Goal: Check status: Check status

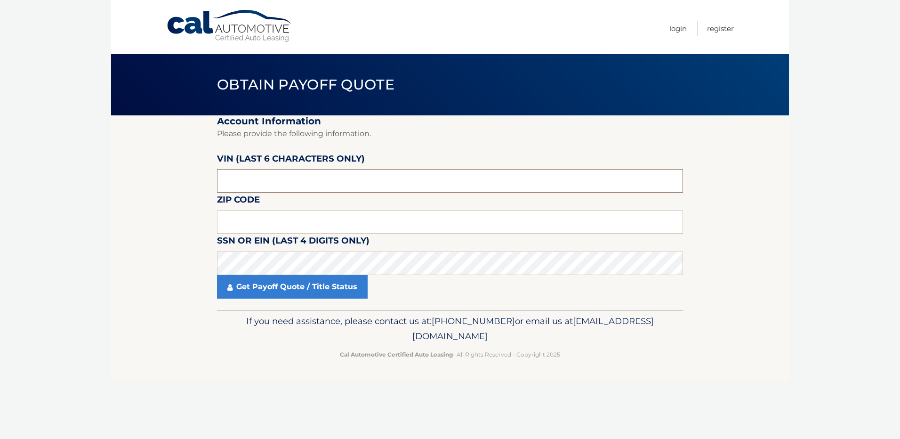
drag, startPoint x: 276, startPoint y: 186, endPoint x: 201, endPoint y: 182, distance: 74.5
click at [201, 182] on section "Account Information Please provide the following information. [PERSON_NAME] (la…" at bounding box center [450, 212] width 678 height 194
type input "541162"
click at [258, 212] on input "text" at bounding box center [450, 222] width 466 height 24
drag, startPoint x: 120, startPoint y: 264, endPoint x: 201, endPoint y: 281, distance: 82.7
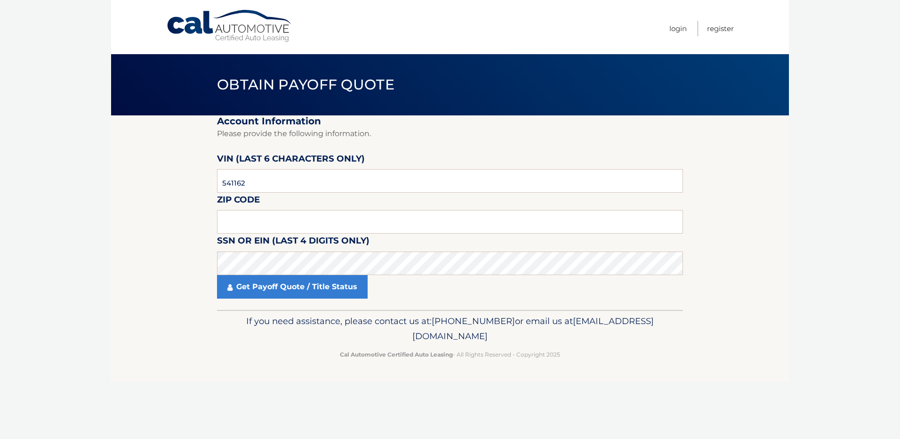
click at [119, 264] on section "Account Information Please provide the following information. [PERSON_NAME] (la…" at bounding box center [450, 212] width 678 height 194
click at [173, 263] on section "Account Information Please provide the following information. [PERSON_NAME] (la…" at bounding box center [450, 212] width 678 height 194
click at [255, 218] on input "text" at bounding box center [450, 222] width 466 height 24
click at [171, 222] on section "Account Information Please provide the following information. [PERSON_NAME] (la…" at bounding box center [450, 212] width 678 height 194
click at [281, 219] on input "text" at bounding box center [450, 222] width 466 height 24
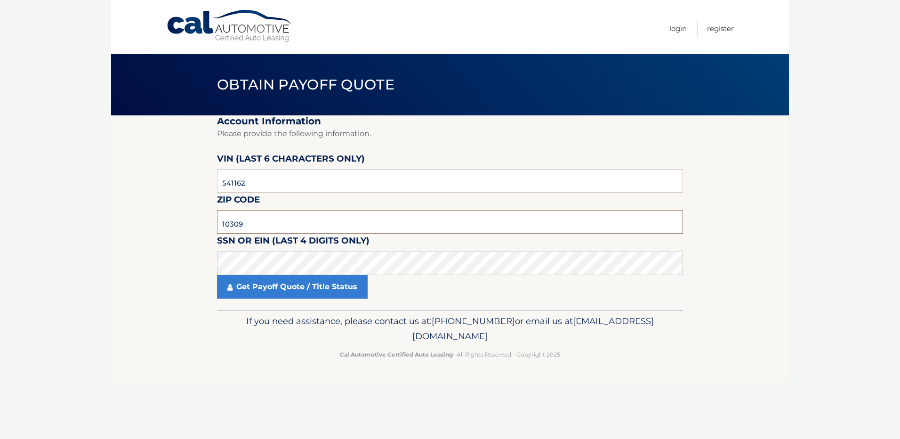
type input "10309"
click at [145, 237] on section "Account Information Please provide the following information. [PERSON_NAME] (la…" at bounding box center [450, 212] width 678 height 194
click at [90, 272] on body "Cal Automotive Menu Login Register Obtain Payoff Quote" at bounding box center [450, 219] width 900 height 439
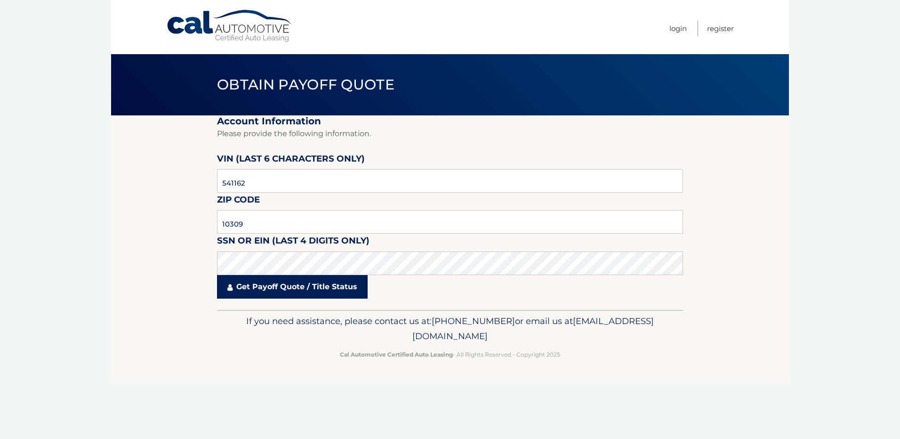
click at [291, 288] on link "Get Payoff Quote / Title Status" at bounding box center [292, 287] width 151 height 24
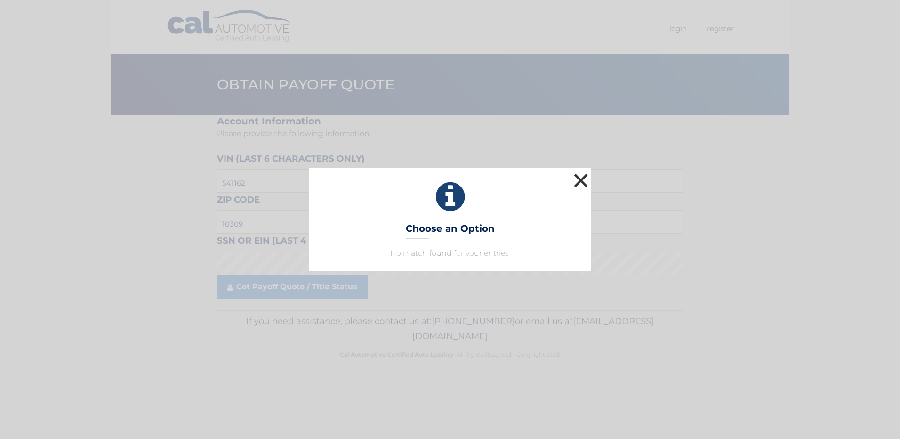
click at [581, 181] on button "×" at bounding box center [580, 180] width 19 height 19
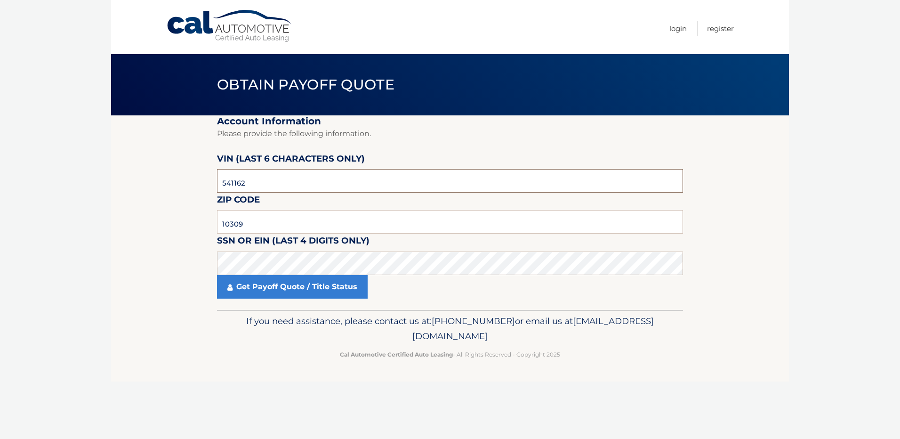
click at [324, 180] on input "541162" at bounding box center [450, 181] width 466 height 24
click at [520, 250] on fieldset "Account Information Please provide the following information. [PERSON_NAME] (la…" at bounding box center [450, 212] width 466 height 194
click at [351, 216] on input "10309" at bounding box center [450, 222] width 466 height 24
click at [276, 324] on p "If you need assistance, please contact us at: [PHONE_NUMBER] or email us at [EM…" at bounding box center [450, 329] width 454 height 30
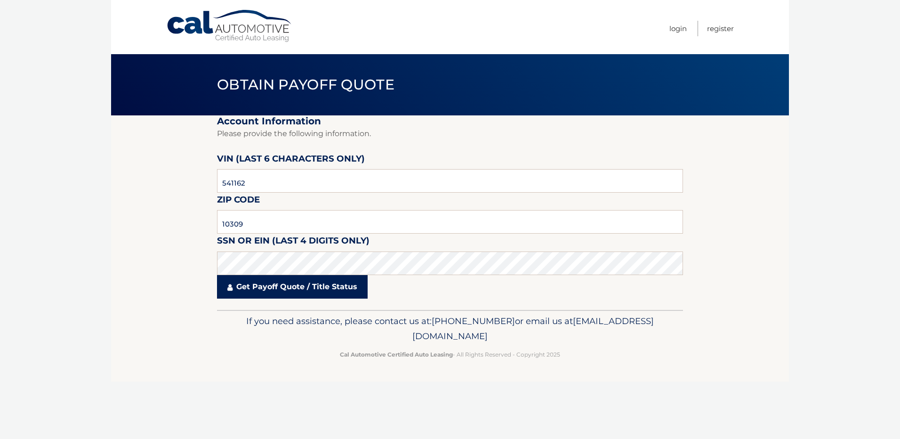
click at [290, 283] on link "Get Payoff Quote / Title Status" at bounding box center [292, 287] width 151 height 24
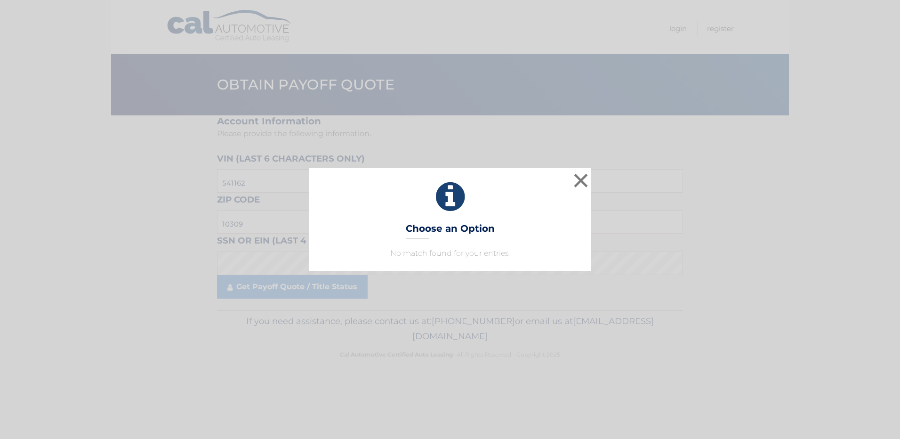
click at [442, 252] on p "No match found for your entries." at bounding box center [450, 253] width 259 height 11
drag, startPoint x: 514, startPoint y: 255, endPoint x: 386, endPoint y: 255, distance: 128.0
click at [386, 255] on p "No match found for your entries." at bounding box center [450, 253] width 259 height 11
click at [320, 249] on div "× Choose an Option No match found for your entries. This is what you see on sec…" at bounding box center [450, 219] width 282 height 103
drag, startPoint x: 505, startPoint y: 248, endPoint x: 383, endPoint y: 247, distance: 121.5
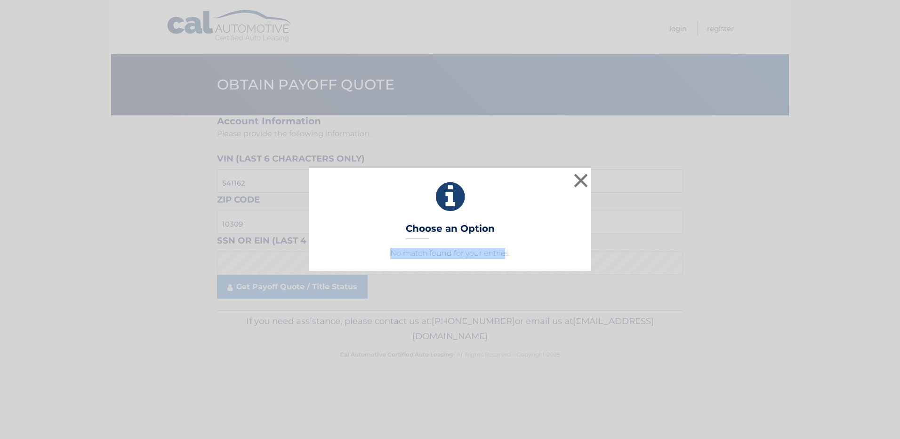
click at [383, 247] on div "× Choose an Option No match found for your entries. This is what you see on sec…" at bounding box center [450, 219] width 282 height 103
click at [574, 201] on icon at bounding box center [450, 197] width 259 height 34
click at [581, 181] on button "×" at bounding box center [580, 180] width 19 height 19
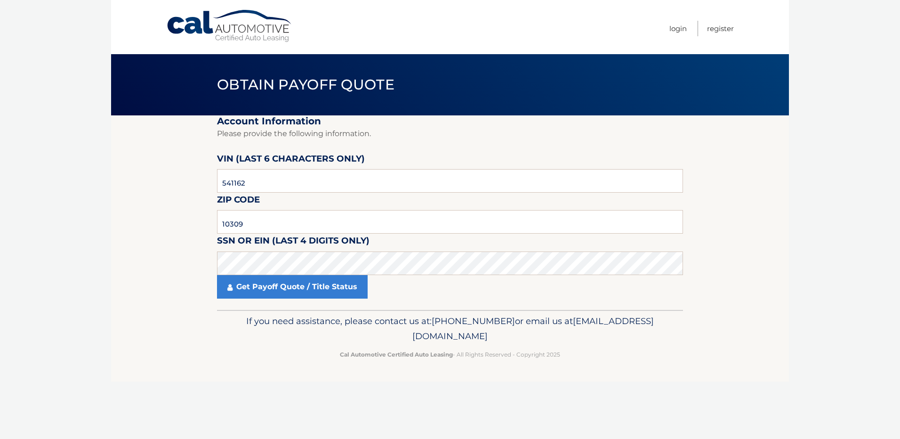
click at [530, 150] on fieldset "Account Information Please provide the following information. [PERSON_NAME] (la…" at bounding box center [450, 212] width 466 height 194
drag, startPoint x: 853, startPoint y: 172, endPoint x: 732, endPoint y: 2, distance: 208.2
click at [853, 170] on body "Cal Automotive Menu Login Register Obtain Payoff Quote" at bounding box center [450, 219] width 900 height 439
drag, startPoint x: 810, startPoint y: 46, endPoint x: 775, endPoint y: 14, distance: 47.3
click at [810, 45] on body "Cal Automotive Menu Login Register Obtain Payoff Quote" at bounding box center [450, 219] width 900 height 439
